Goal: Navigation & Orientation: Find specific page/section

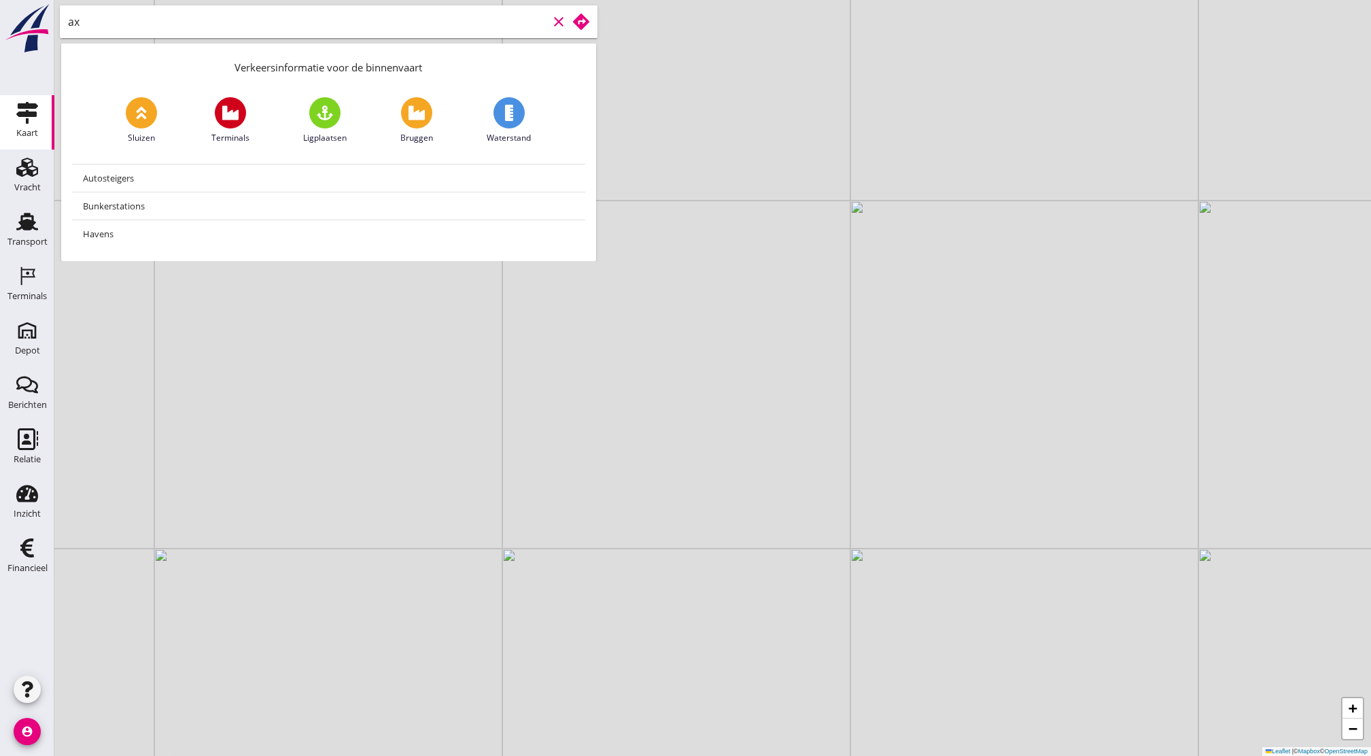
type input "a"
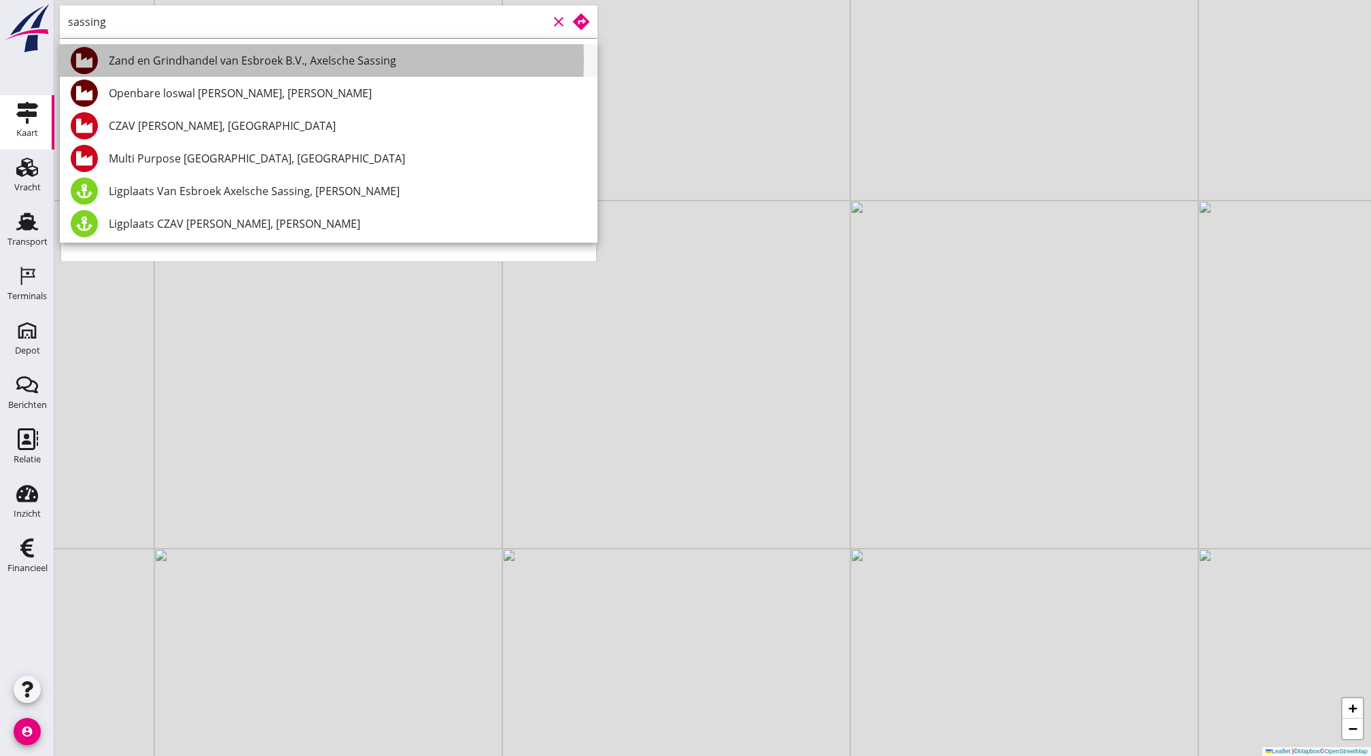
click at [222, 67] on div "Zand en Grindhandel van Esbroek B.V., Axelsche Sassing" at bounding box center [348, 60] width 478 height 16
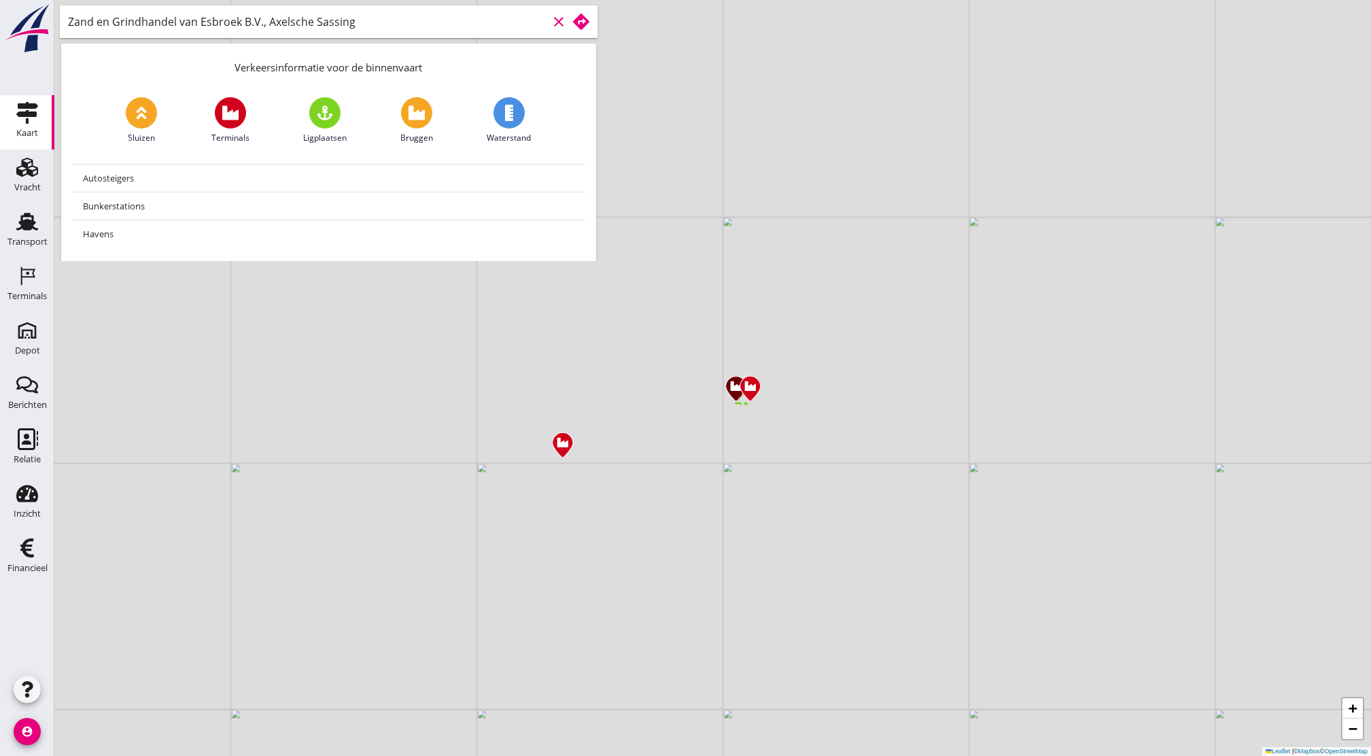
type input "Zand en Grindhandel van Esbroek B.V., Axelsche Sassing"
click at [577, 20] on use at bounding box center [581, 22] width 16 height 16
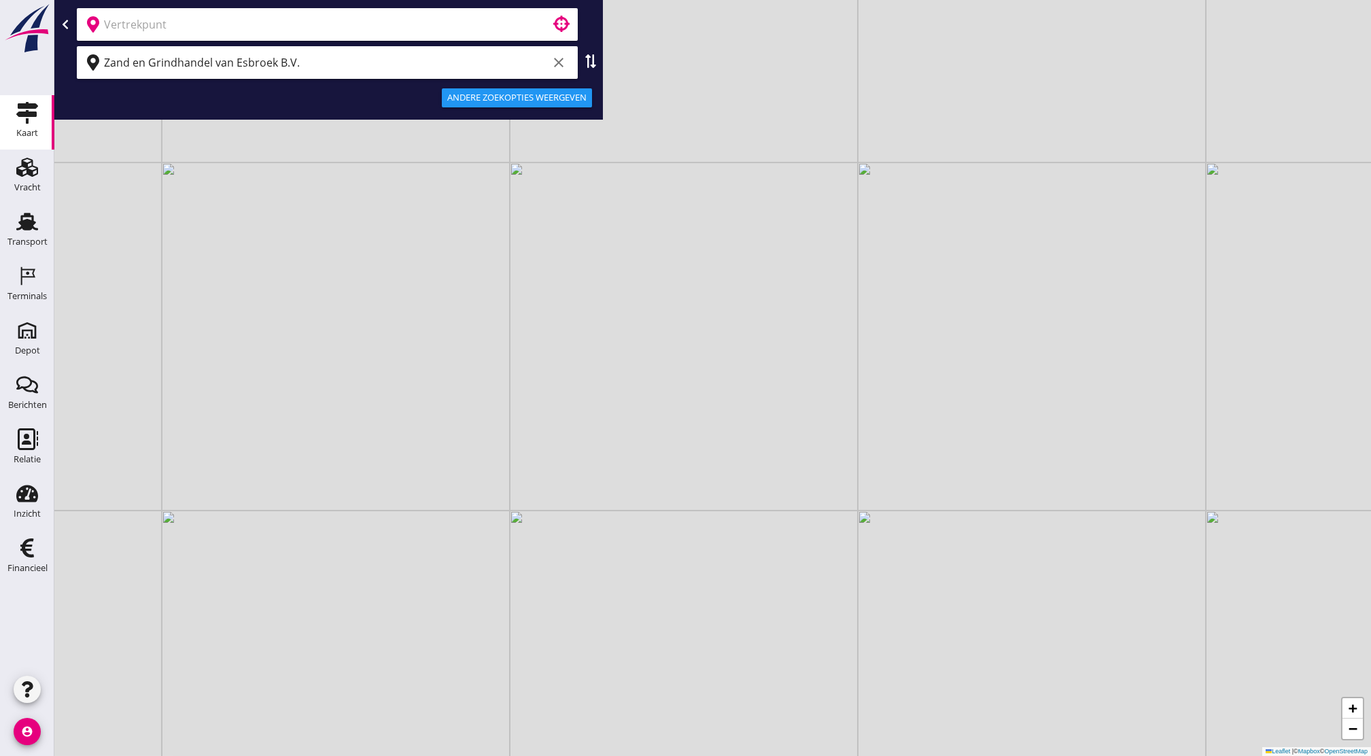
click at [556, 65] on icon "clear" at bounding box center [558, 62] width 16 height 16
click at [404, 12] on div at bounding box center [327, 24] width 501 height 33
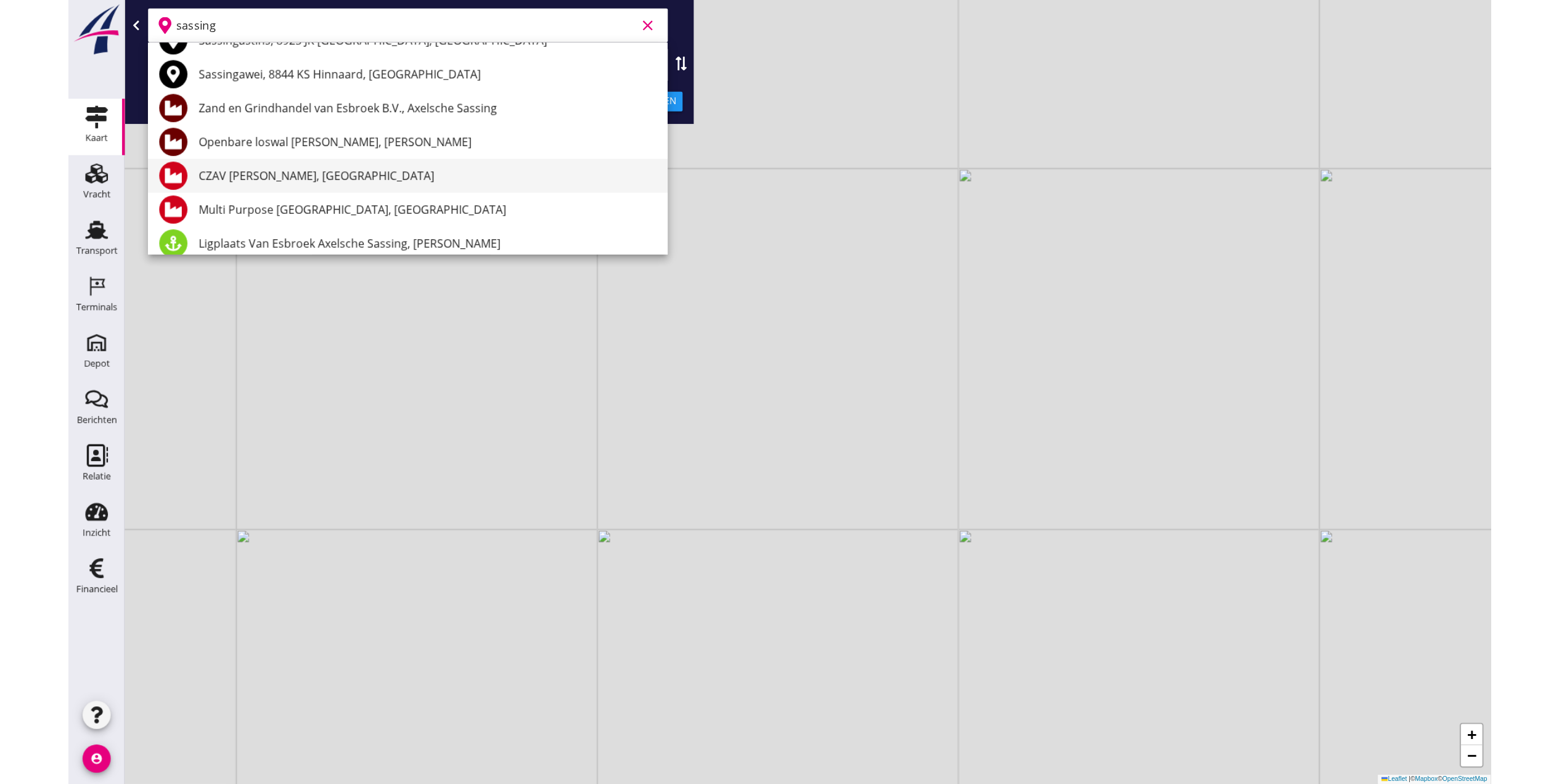
scroll to position [57, 0]
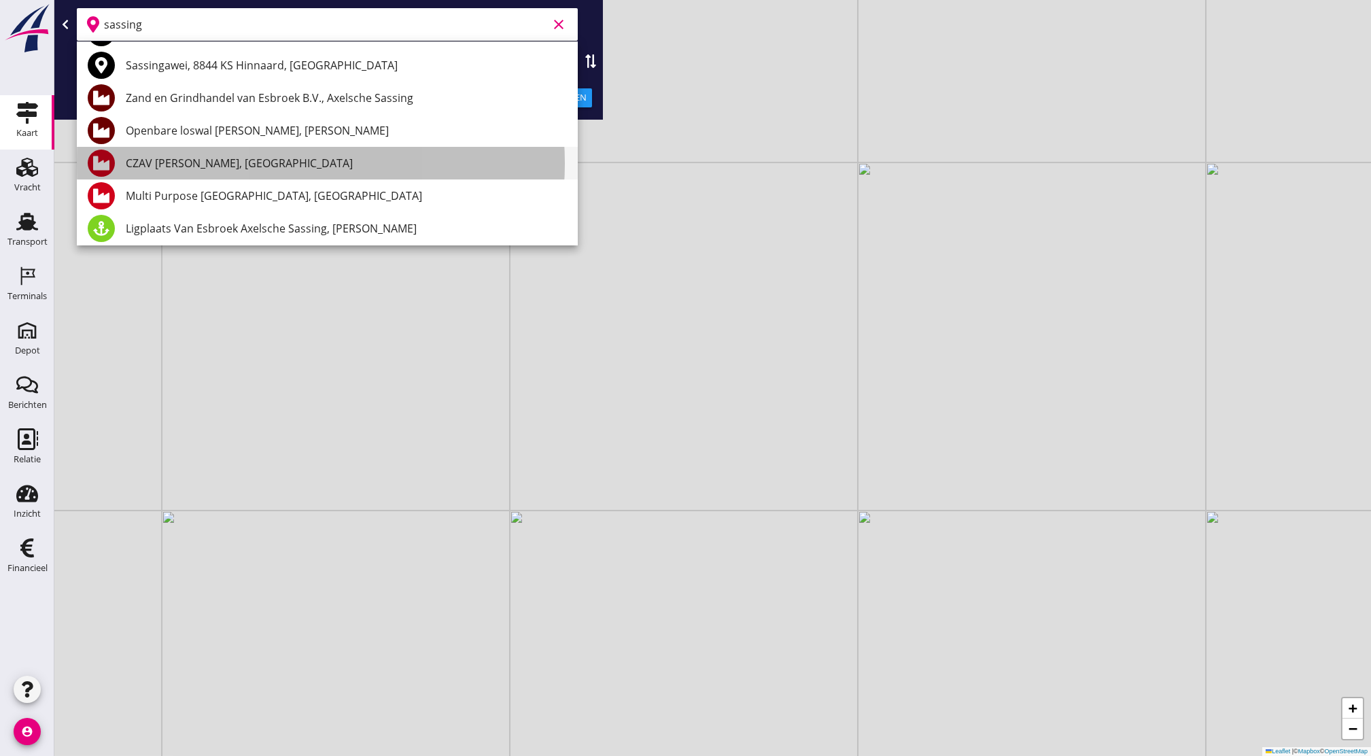
click at [348, 158] on div "CZAV [PERSON_NAME], [GEOGRAPHIC_DATA]" at bounding box center [346, 163] width 441 height 16
type input "CZAV [PERSON_NAME], [GEOGRAPHIC_DATA]"
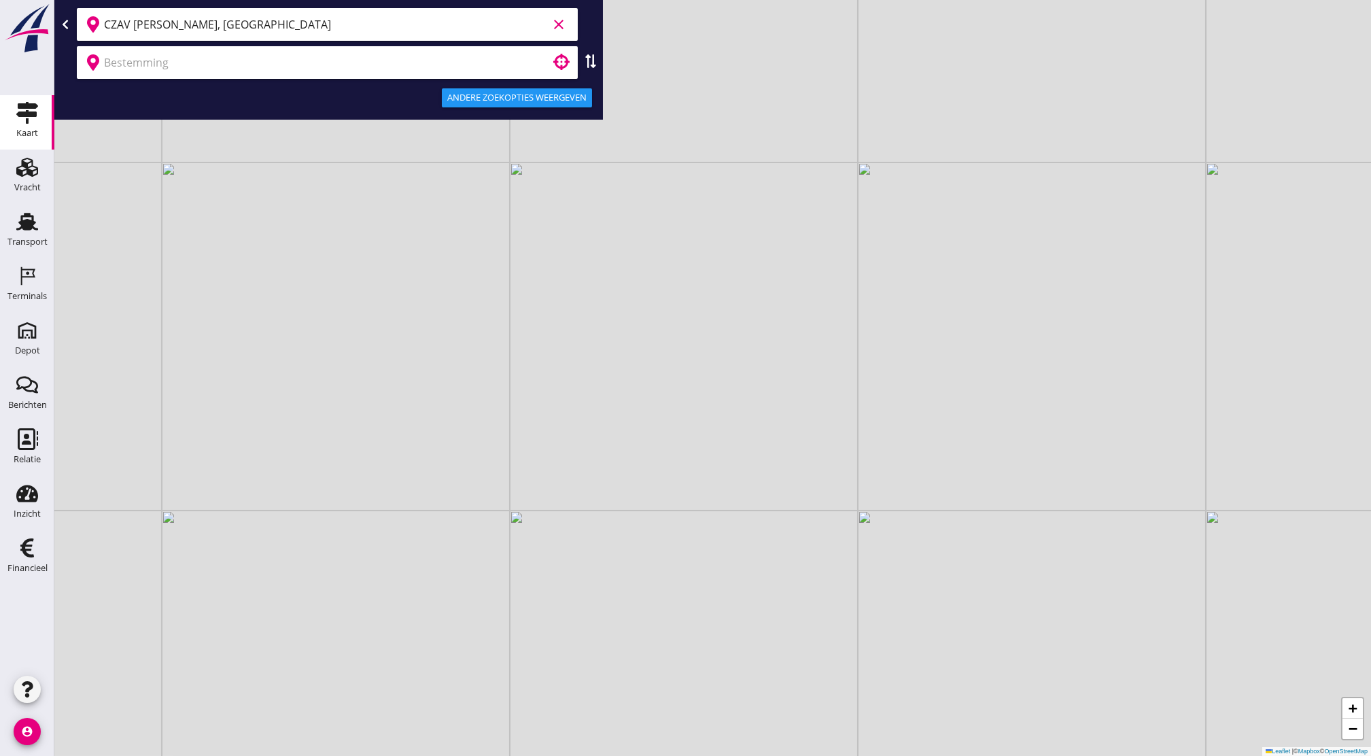
click at [458, 57] on input "text" at bounding box center [317, 63] width 427 height 22
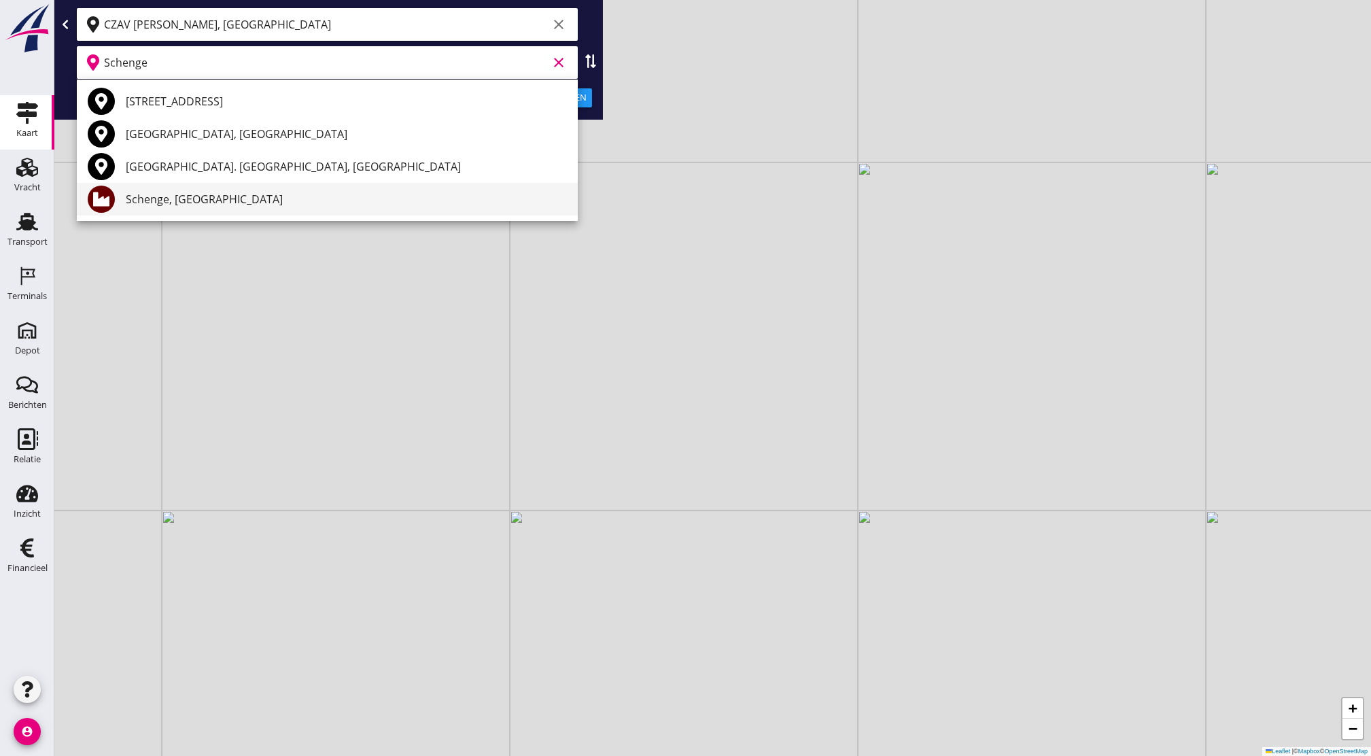
click at [234, 202] on div "Schenge, [GEOGRAPHIC_DATA]" at bounding box center [346, 199] width 441 height 16
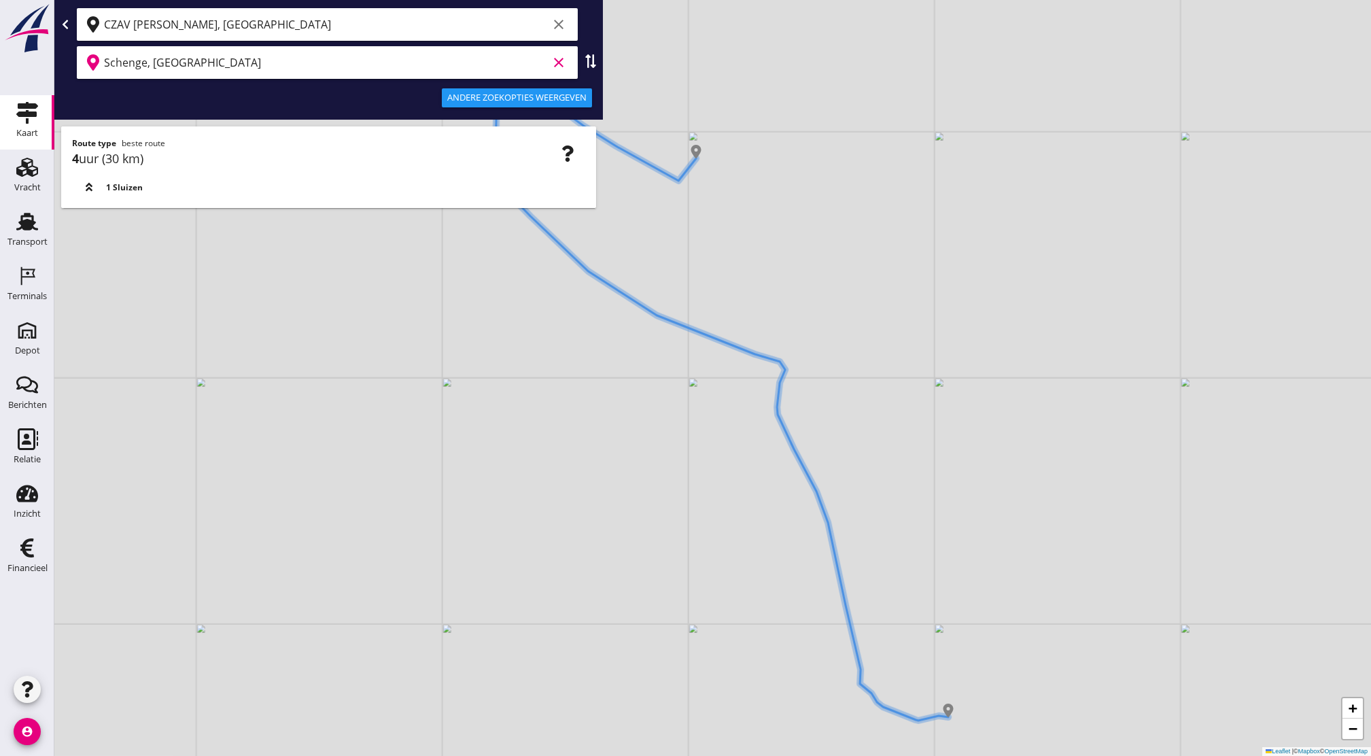
type input "Schenge, [GEOGRAPHIC_DATA]"
click at [559, 96] on div "Andere zoekopties weergeven" at bounding box center [516, 98] width 139 height 14
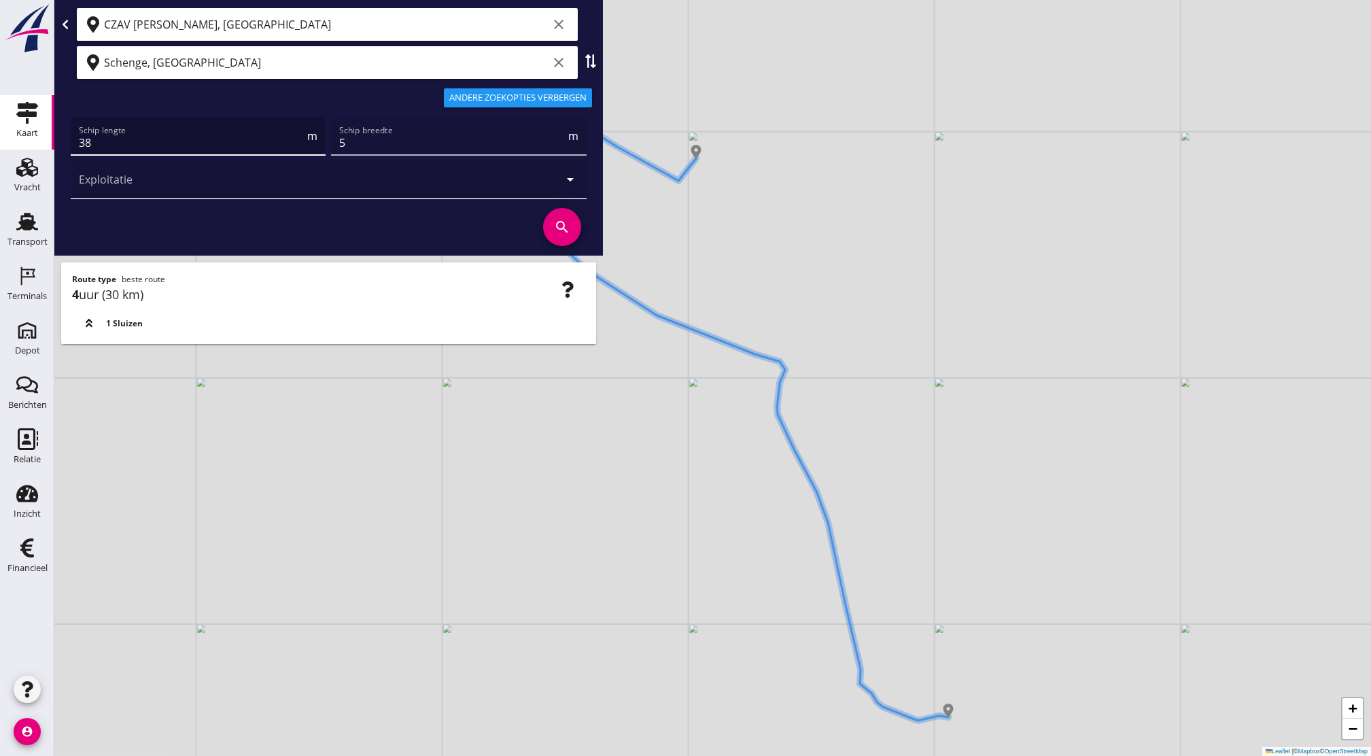
click at [203, 149] on input "38" at bounding box center [192, 143] width 226 height 22
type input "3"
type input "70"
type input "8"
click at [567, 219] on icon "search" at bounding box center [562, 227] width 38 height 38
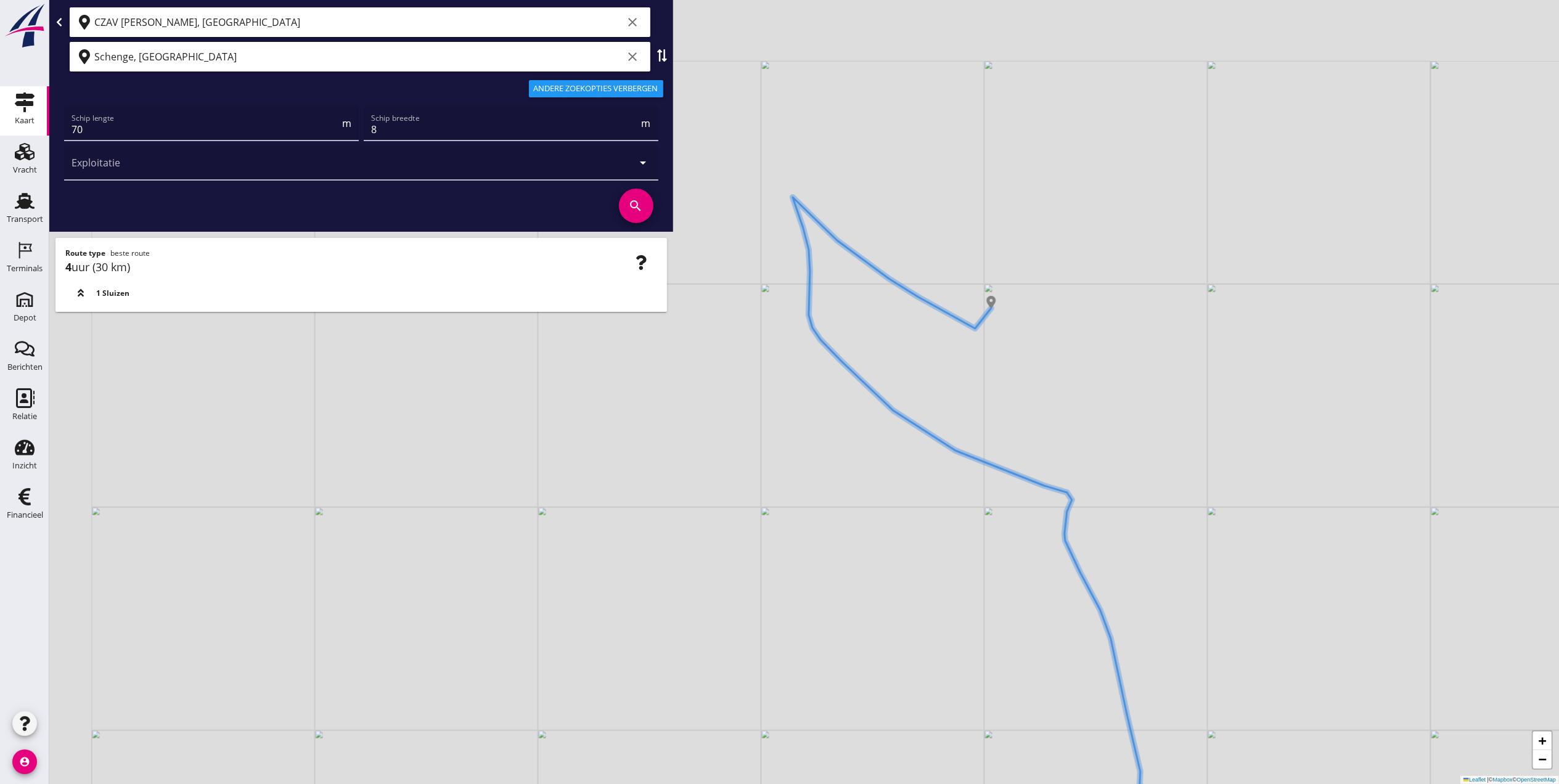
drag, startPoint x: 765, startPoint y: 443, endPoint x: 959, endPoint y: 560, distance: 226.6
click at [959, 560] on div "+ − Leaflet | © Mapbox © OpenStreetMap" at bounding box center [804, 392] width 1510 height 784
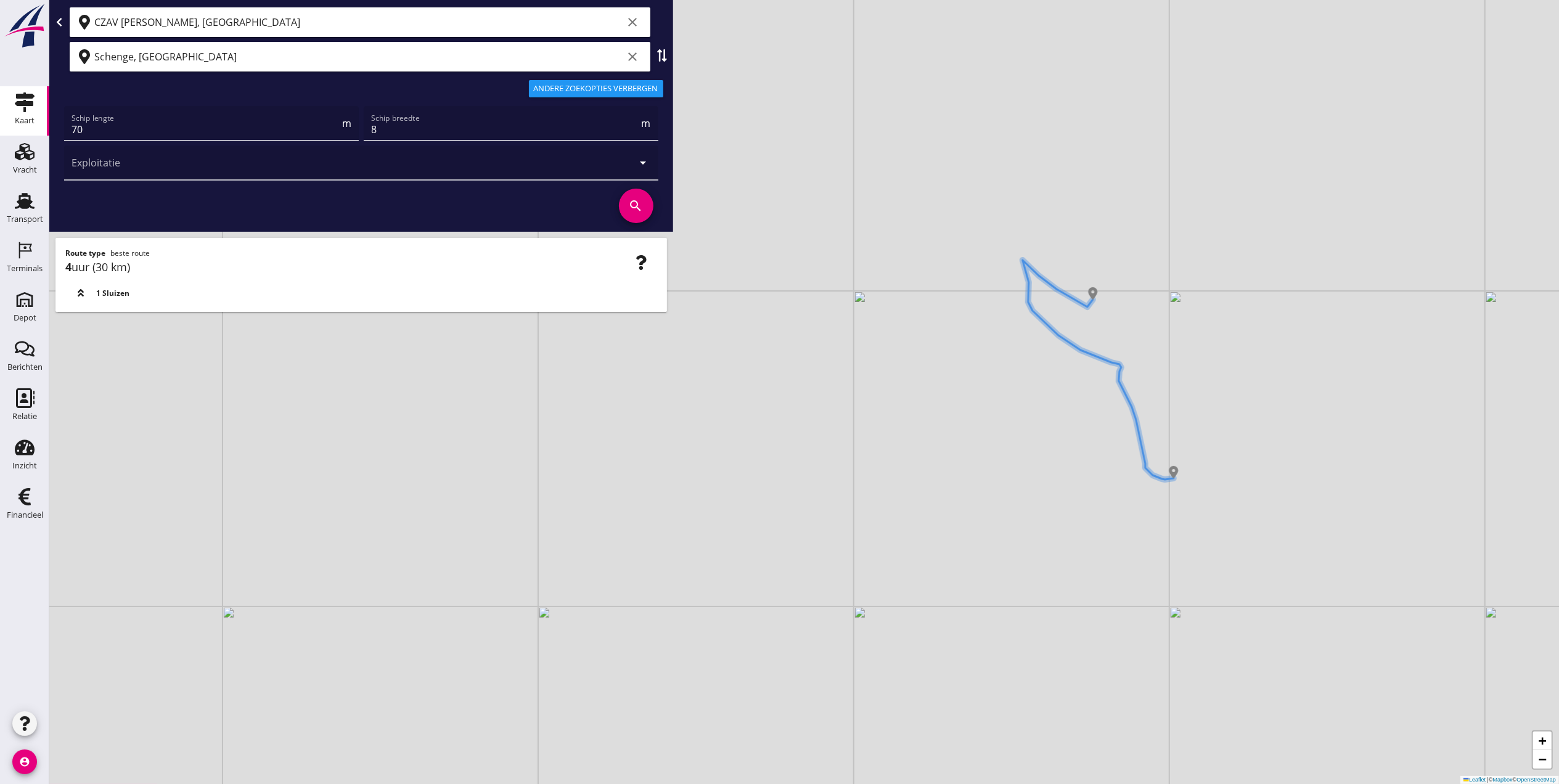
click at [301, 22] on input "CZAV [PERSON_NAME], [GEOGRAPHIC_DATA]" at bounding box center [358, 23] width 529 height 20
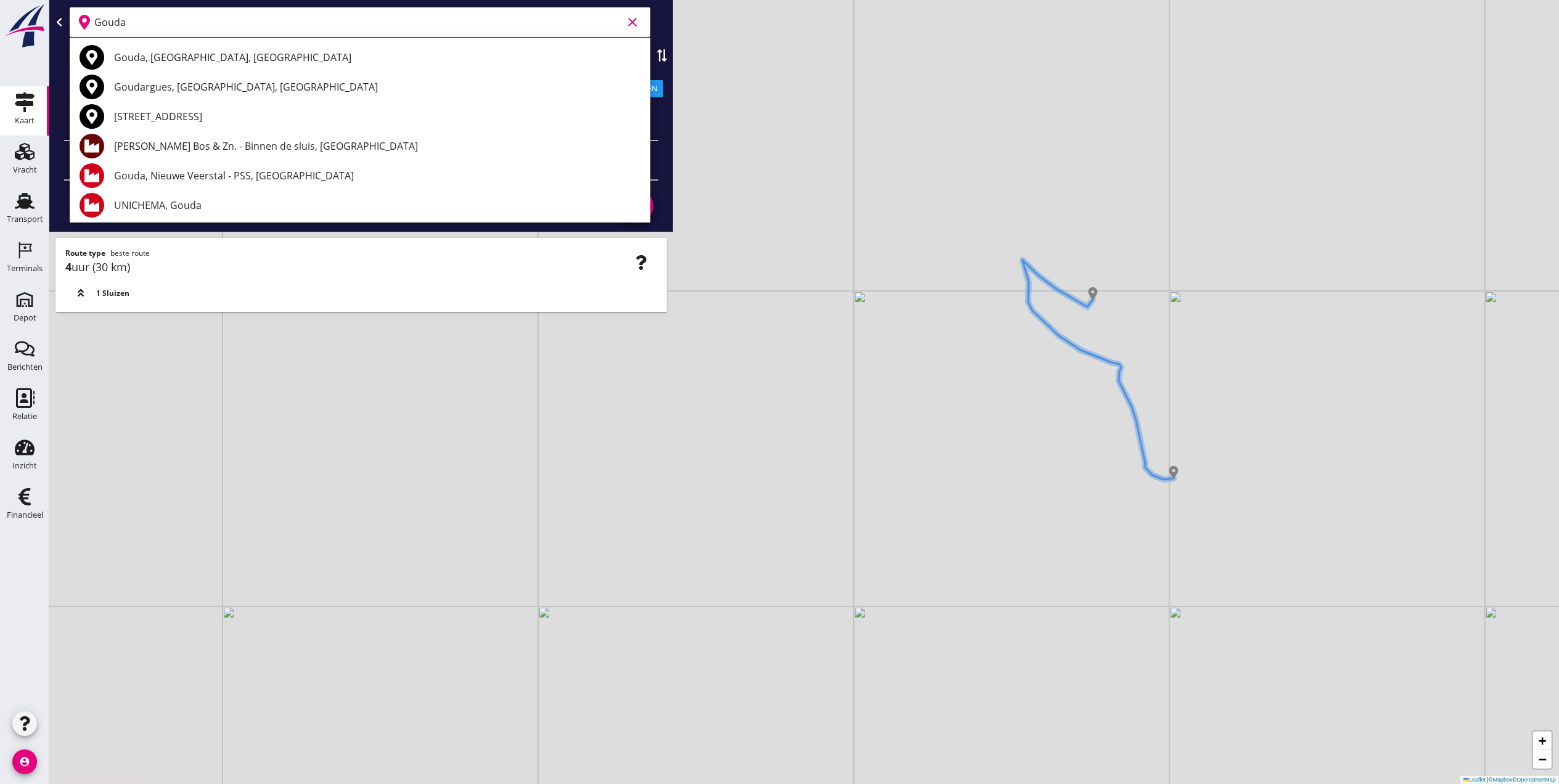
drag, startPoint x: 189, startPoint y: 14, endPoint x: 52, endPoint y: 33, distance: 138.3
click at [54, 33] on div "Gouda clear" at bounding box center [361, 22] width 614 height 30
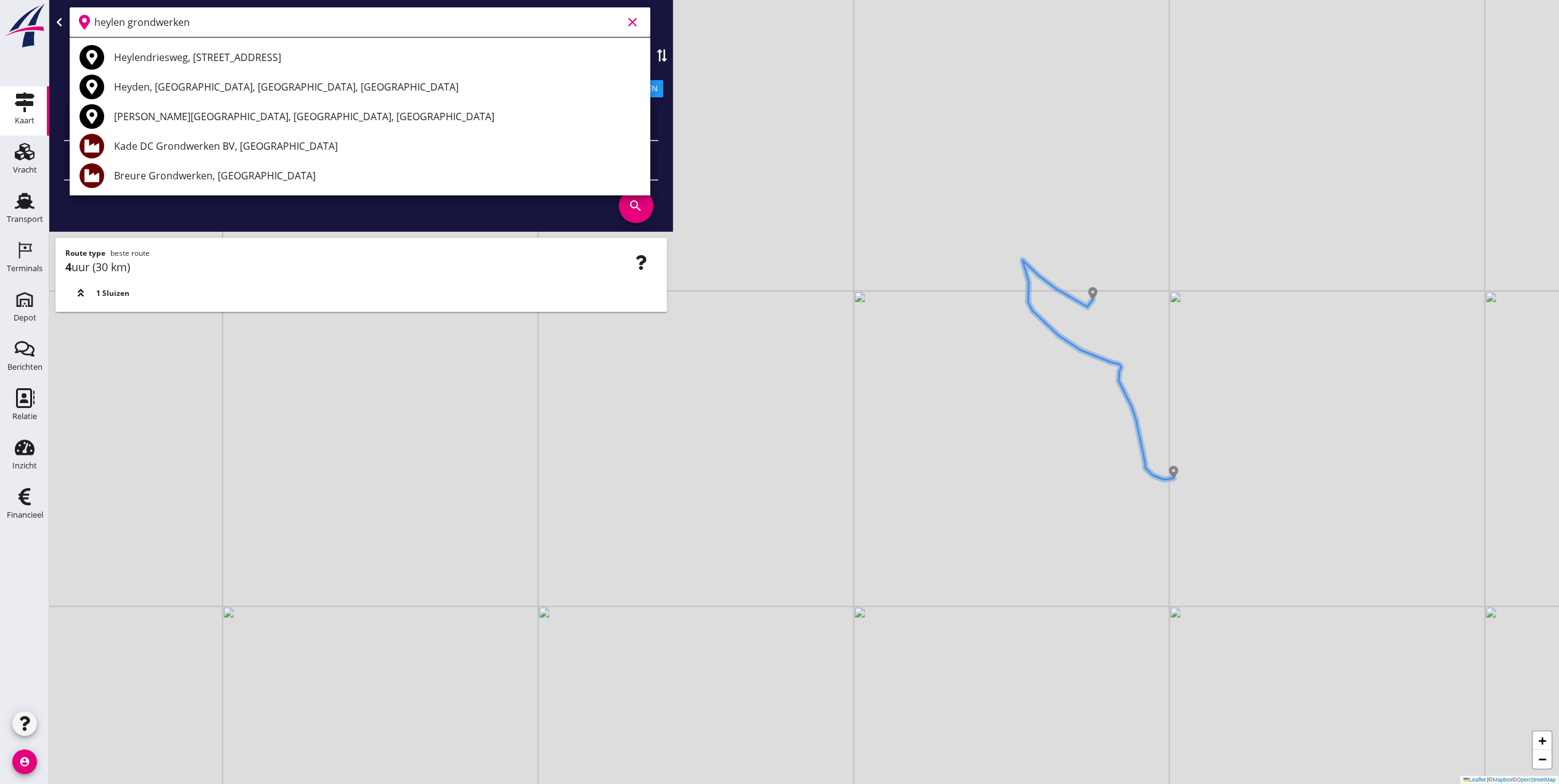
drag, startPoint x: 227, startPoint y: 25, endPoint x: 79, endPoint y: 25, distance: 148.0
click at [79, 25] on div "heylen grondwerken clear" at bounding box center [360, 22] width 581 height 30
click at [324, 24] on input "heylen grondwerken" at bounding box center [358, 23] width 529 height 20
drag, startPoint x: 324, startPoint y: 24, endPoint x: 54, endPoint y: 28, distance: 270.0
click at [54, 28] on div "heylen grondwerken clear" at bounding box center [361, 22] width 614 height 30
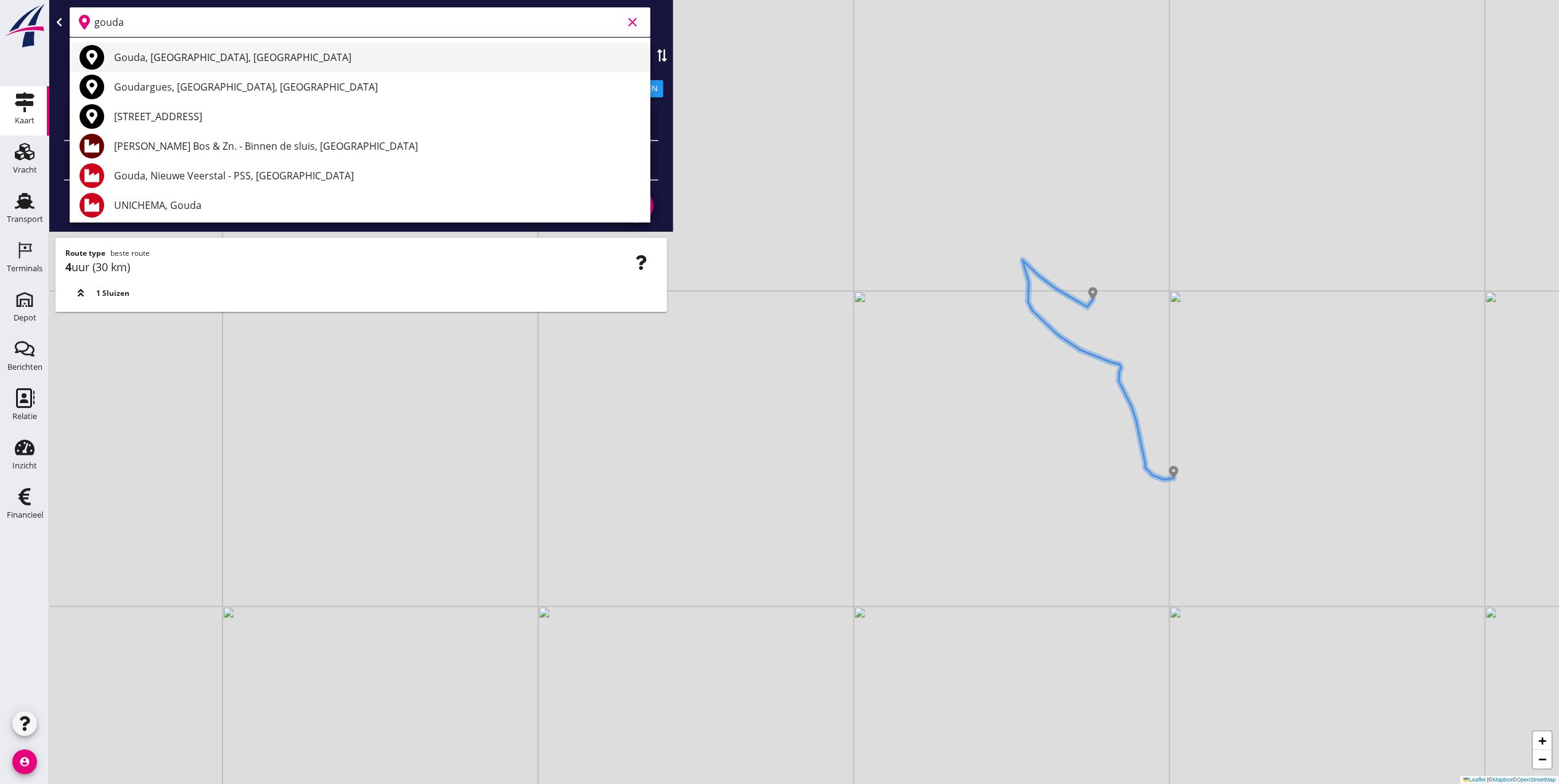
click at [142, 60] on div "Gouda, [GEOGRAPHIC_DATA], [GEOGRAPHIC_DATA]" at bounding box center [377, 57] width 526 height 15
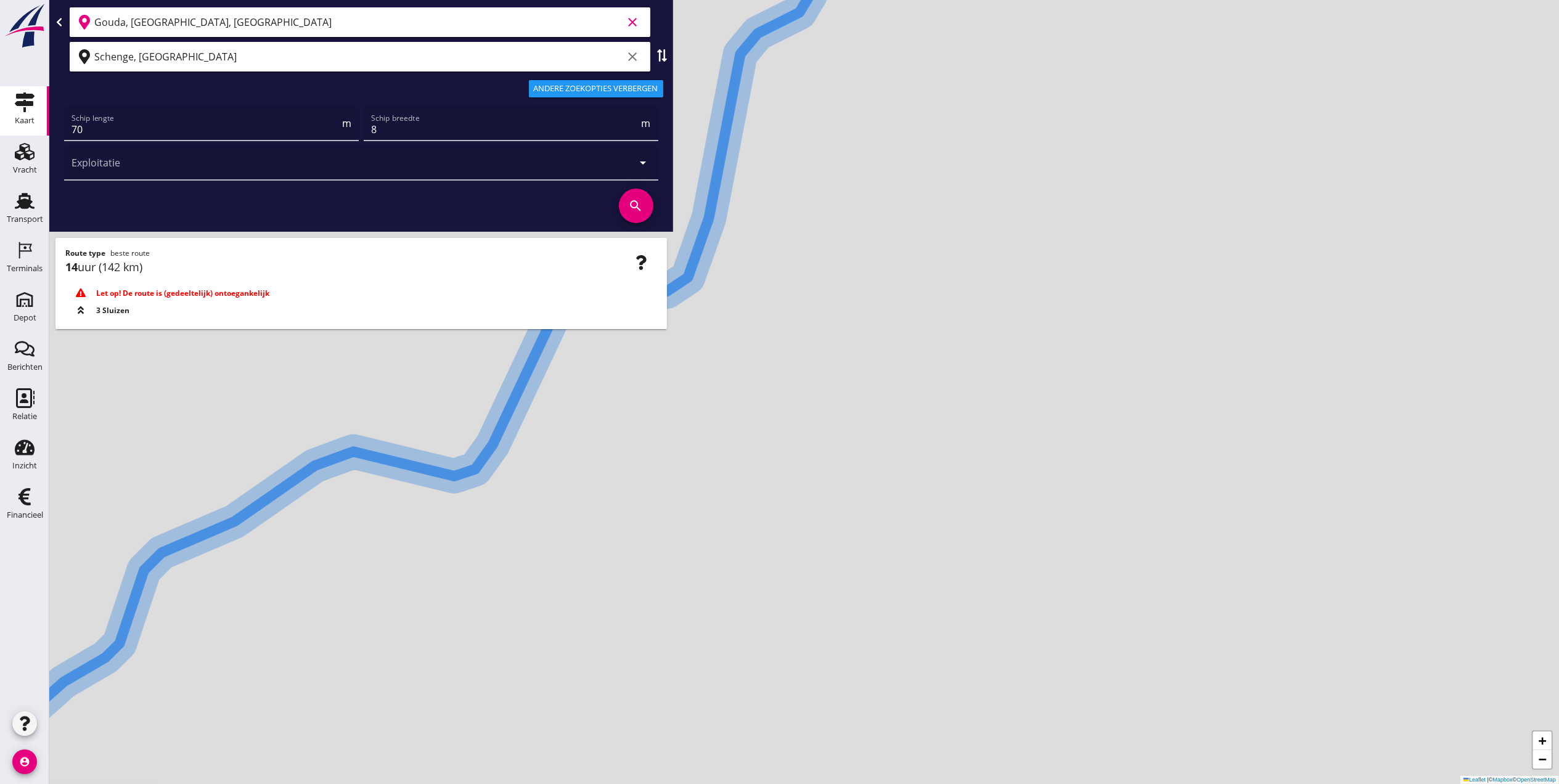
type input "Gouda, [GEOGRAPHIC_DATA], [GEOGRAPHIC_DATA]"
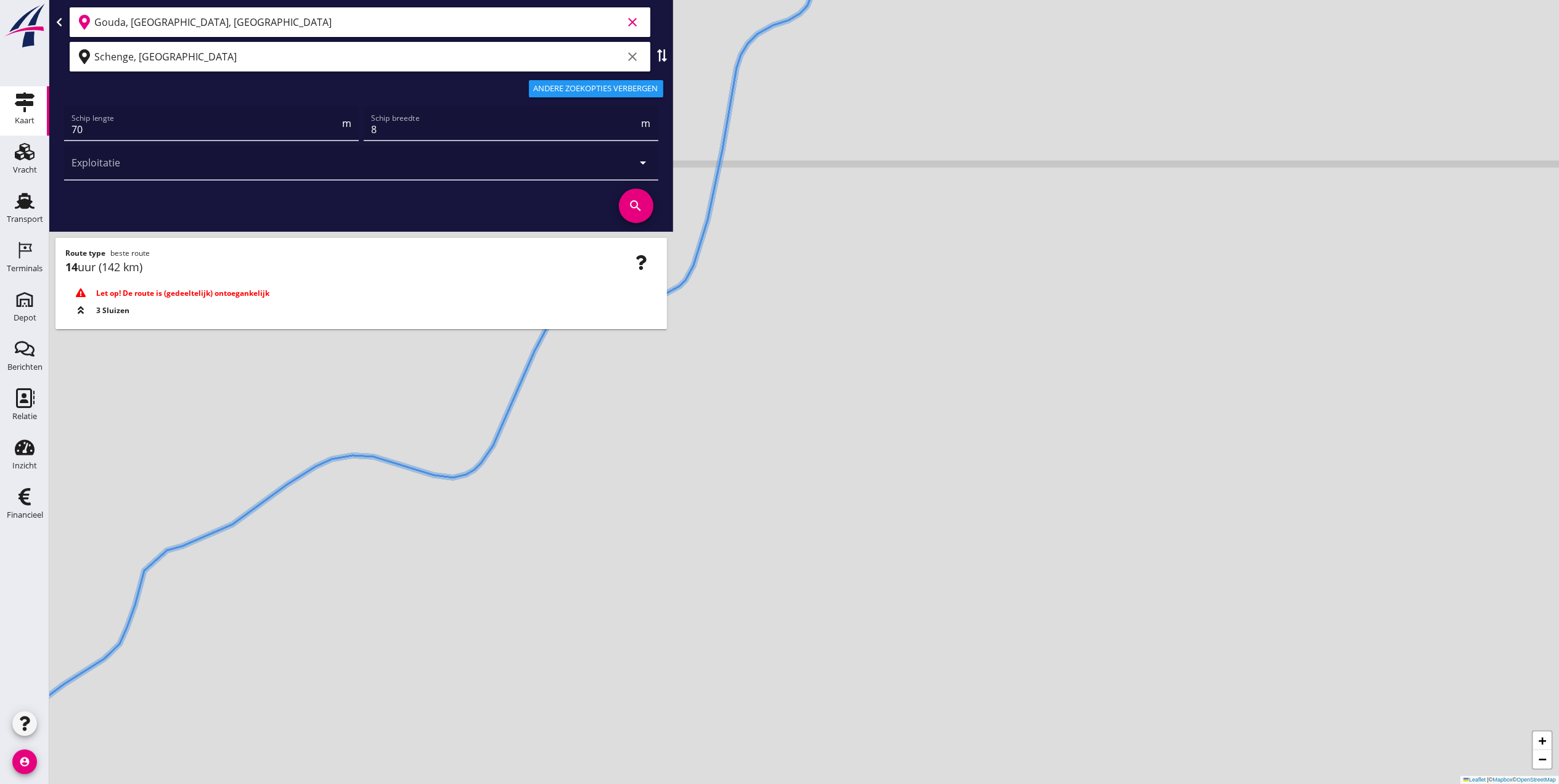
drag, startPoint x: 1088, startPoint y: 102, endPoint x: 1034, endPoint y: 669, distance: 569.6
click at [1034, 671] on div "+ − Leaflet | © Mapbox © OpenStreetMap" at bounding box center [804, 392] width 1510 height 784
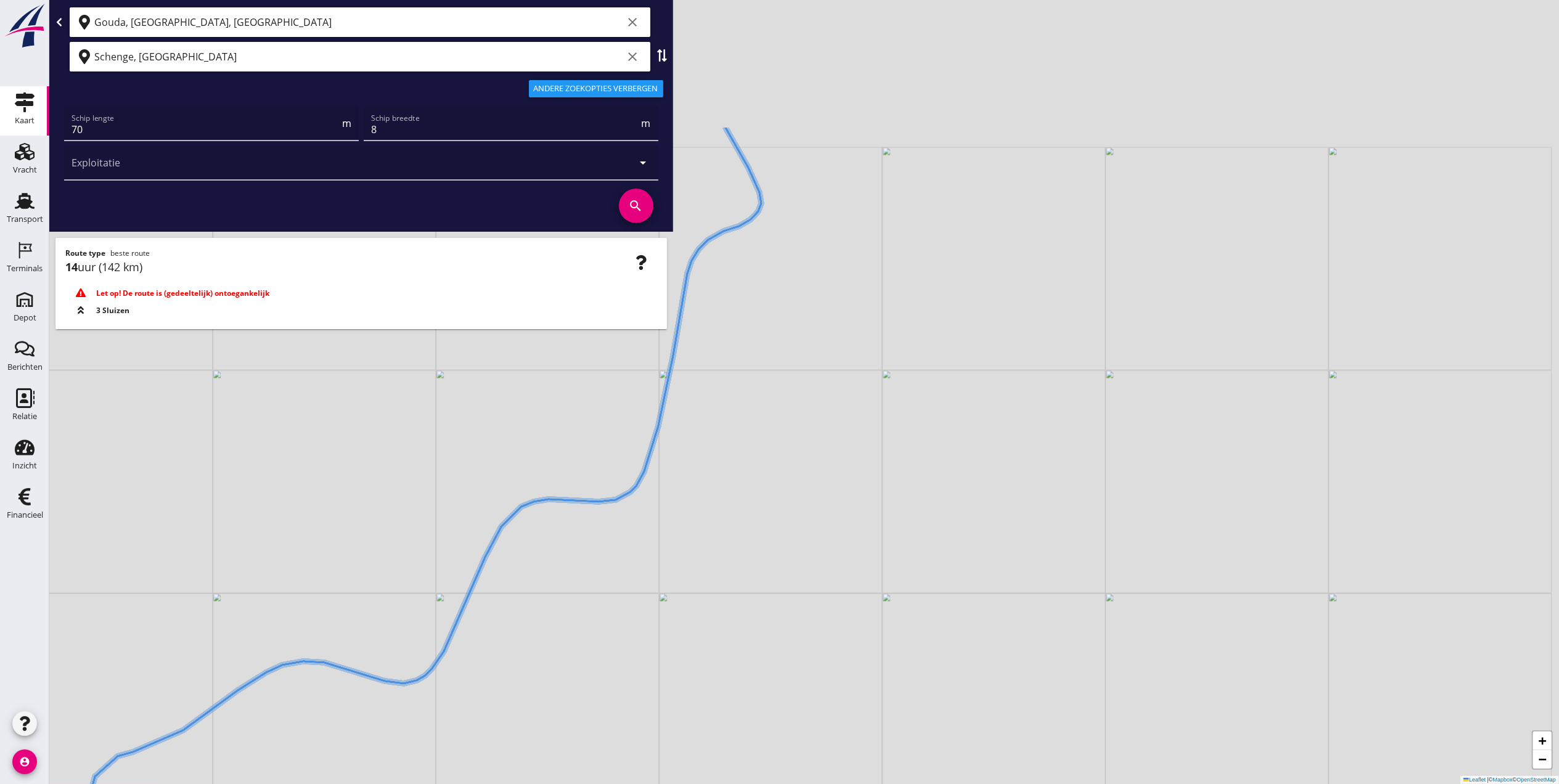
drag, startPoint x: 1078, startPoint y: 368, endPoint x: 1014, endPoint y: 647, distance: 286.2
click at [1014, 647] on div "+ − Leaflet | © Mapbox © OpenStreetMap" at bounding box center [804, 392] width 1510 height 784
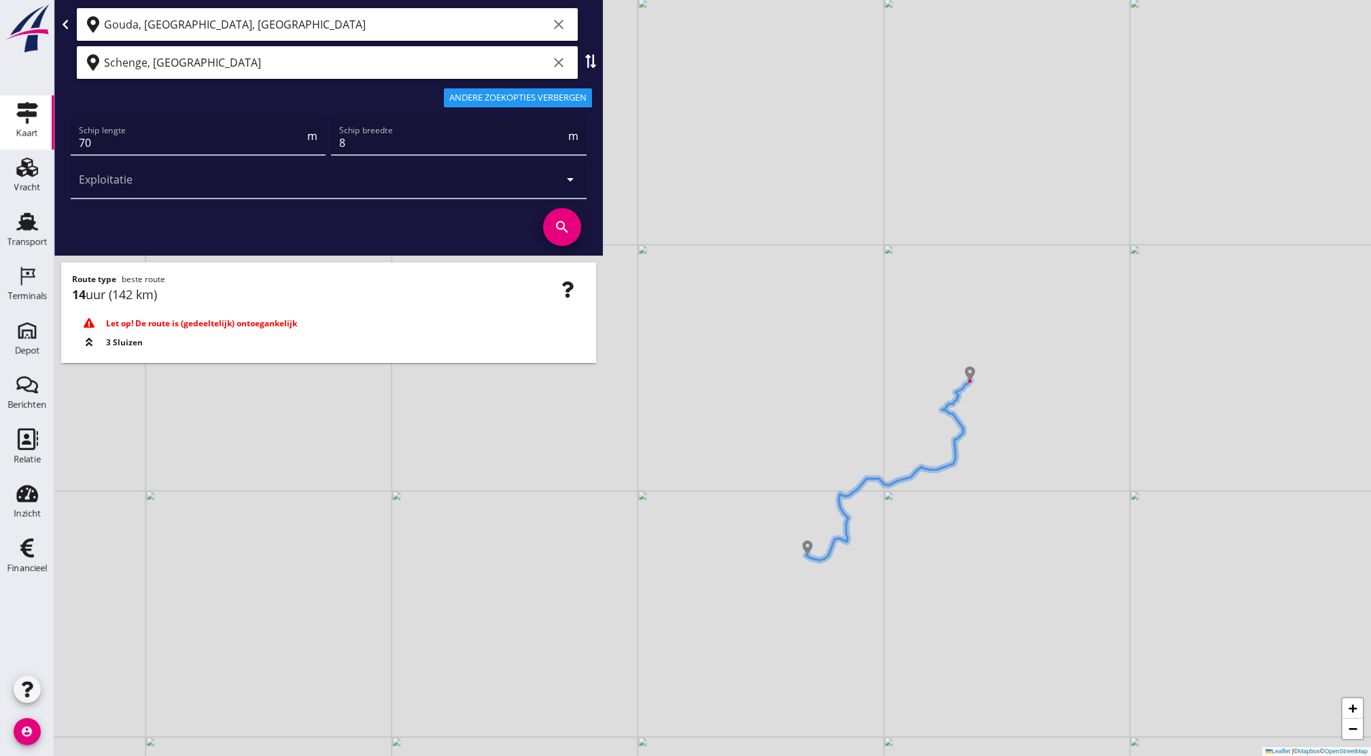
click at [562, 25] on icon "clear" at bounding box center [558, 24] width 16 height 16
click at [419, 24] on input "text" at bounding box center [317, 25] width 427 height 22
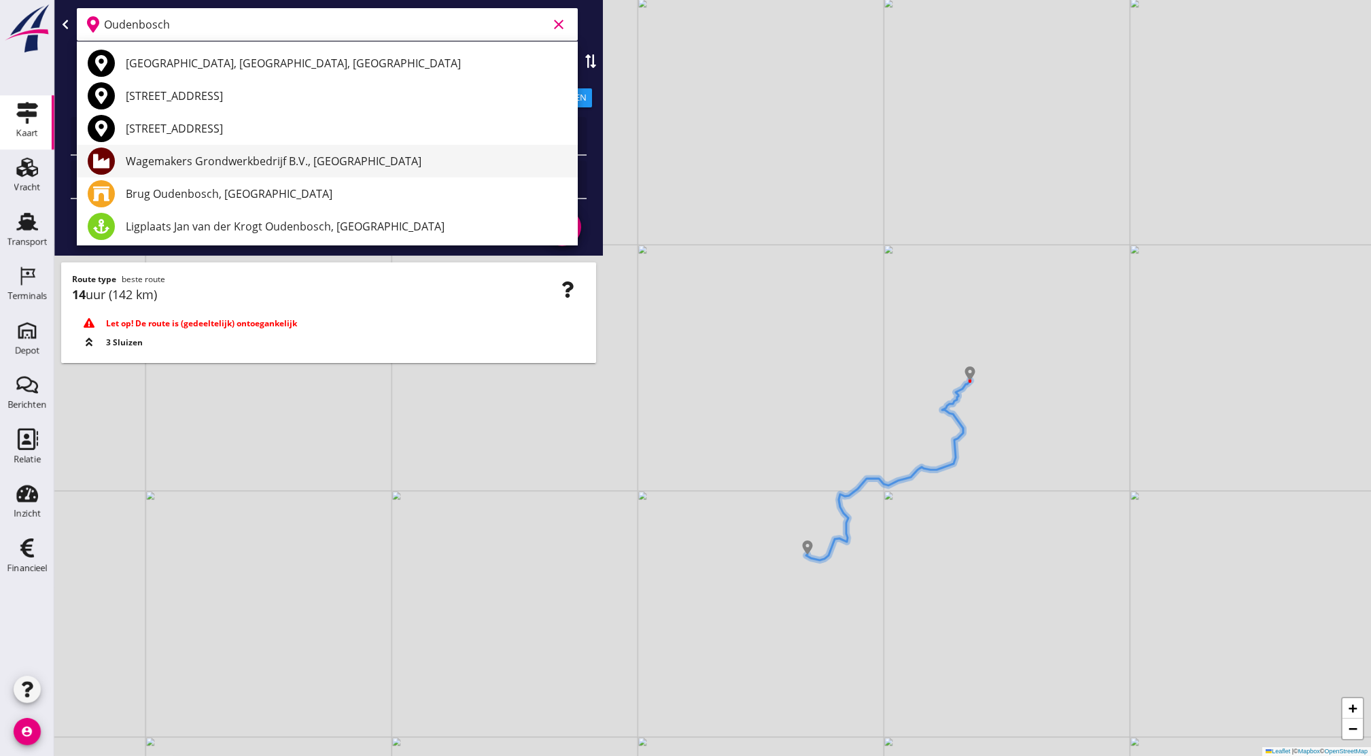
type input "Oudenbosch"
